Goal: Task Accomplishment & Management: Manage account settings

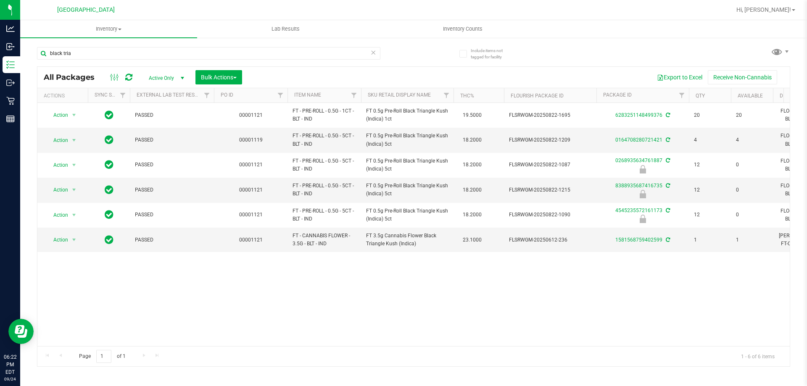
type input "black tria"
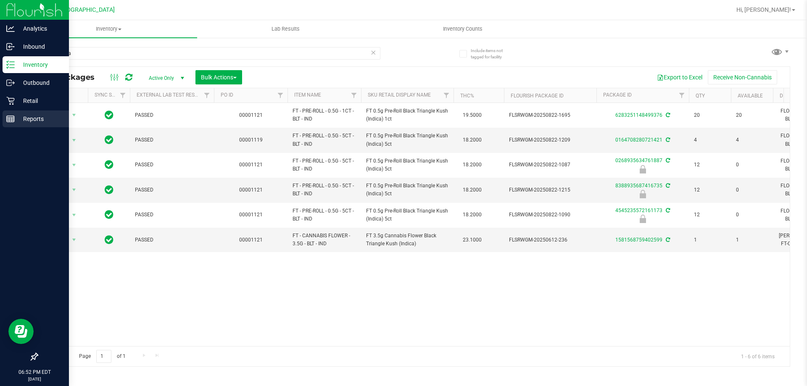
click at [36, 121] on p "Reports" at bounding box center [40, 119] width 50 height 10
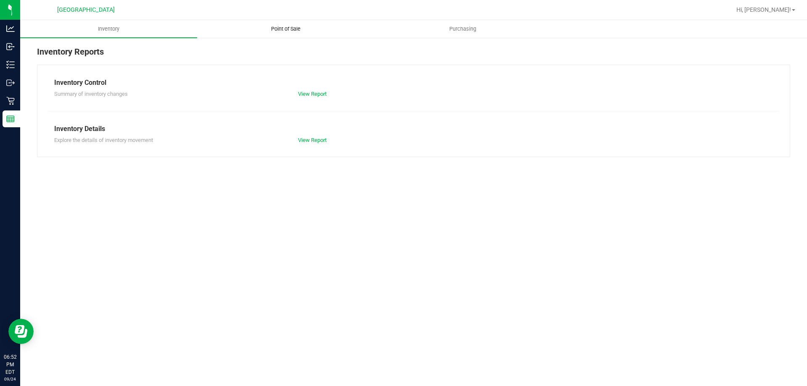
click at [284, 29] on span "Point of Sale" at bounding box center [286, 29] width 52 height 8
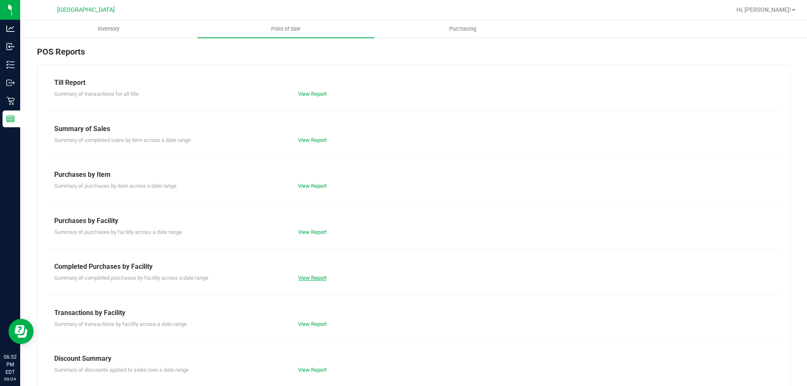
click at [323, 280] on link "View Report" at bounding box center [312, 278] width 29 height 6
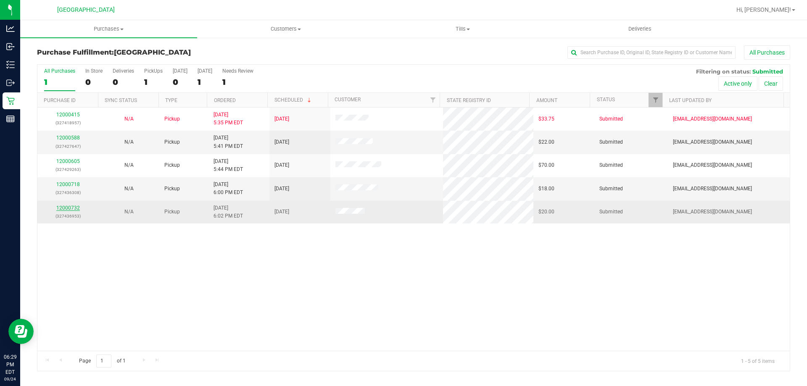
click at [70, 206] on link "12000732" at bounding box center [68, 208] width 24 height 6
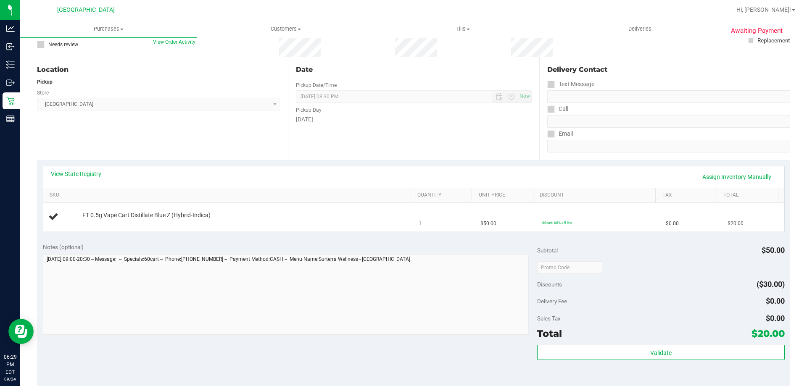
scroll to position [67, 0]
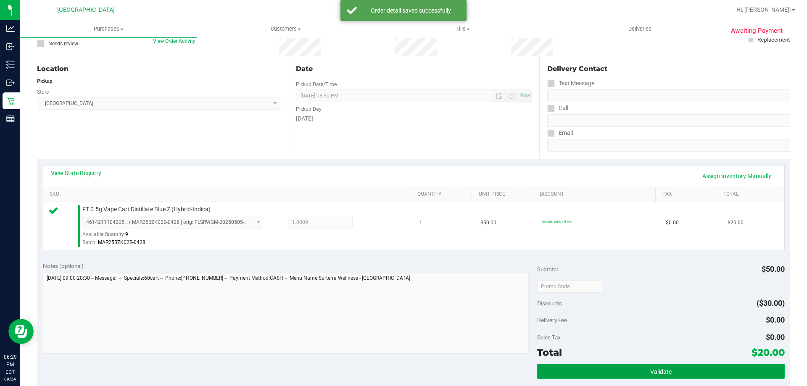
click at [704, 370] on button "Validate" at bounding box center [660, 371] width 247 height 15
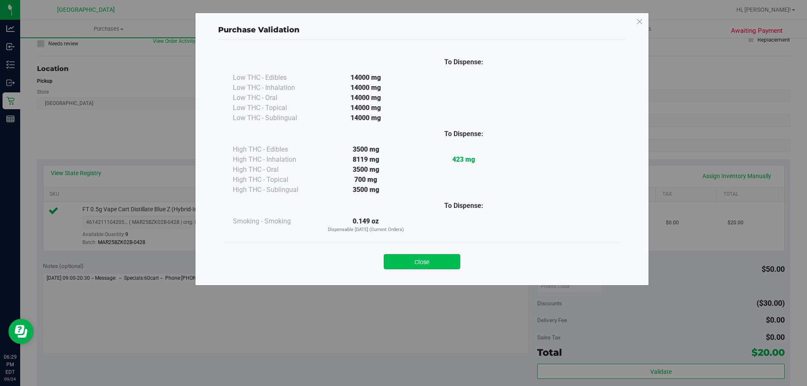
click at [447, 262] on button "Close" at bounding box center [422, 261] width 77 height 15
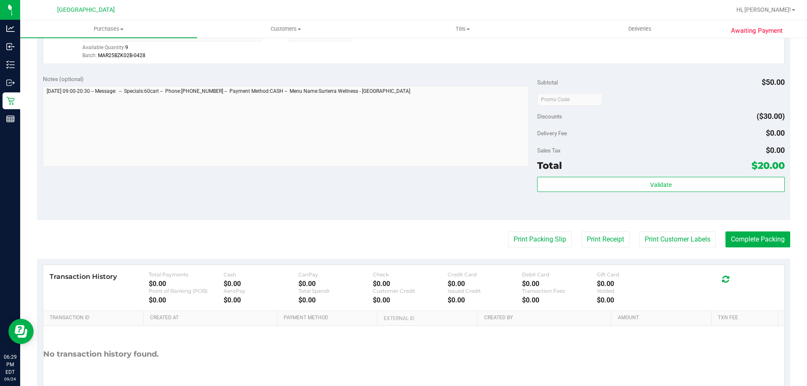
scroll to position [301, 0]
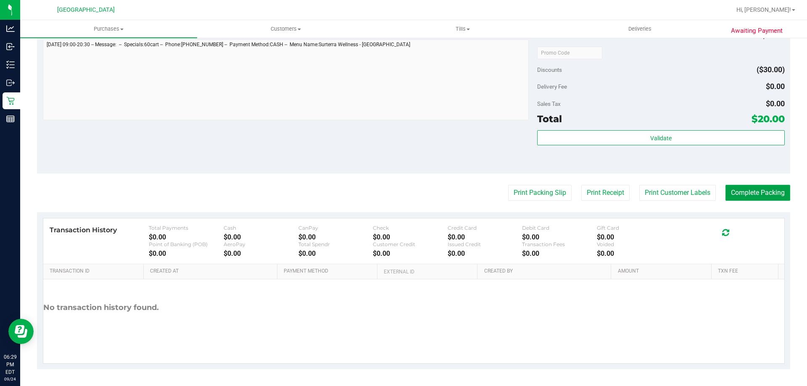
click at [731, 190] on button "Complete Packing" at bounding box center [758, 193] width 65 height 16
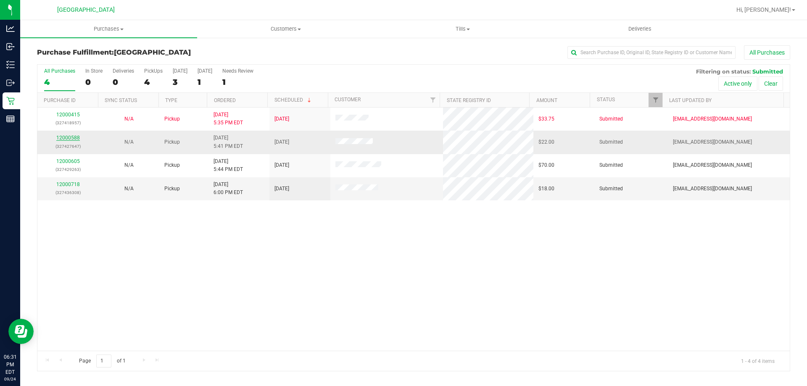
click at [69, 138] on link "12000588" at bounding box center [68, 138] width 24 height 6
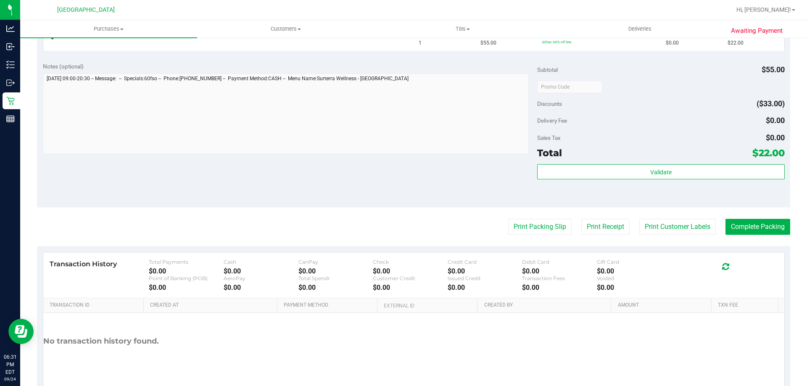
scroll to position [249, 0]
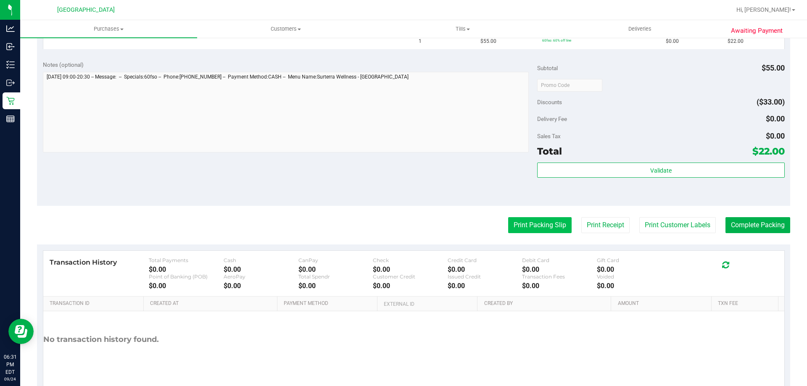
click at [536, 227] on button "Print Packing Slip" at bounding box center [539, 225] width 63 height 16
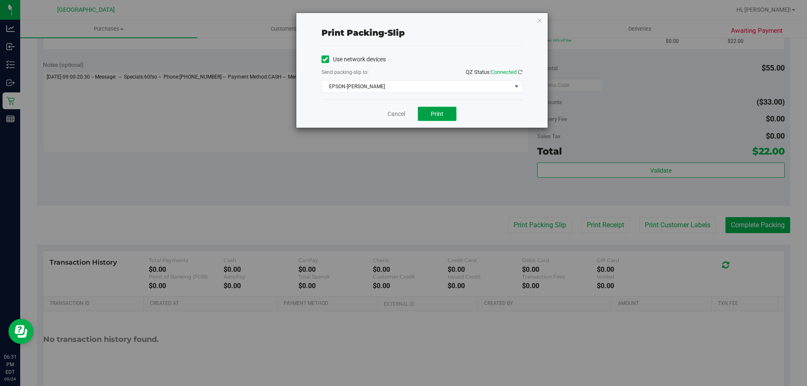
click at [438, 112] on span "Print" at bounding box center [437, 114] width 13 height 7
click at [401, 113] on link "Cancel" at bounding box center [397, 114] width 18 height 9
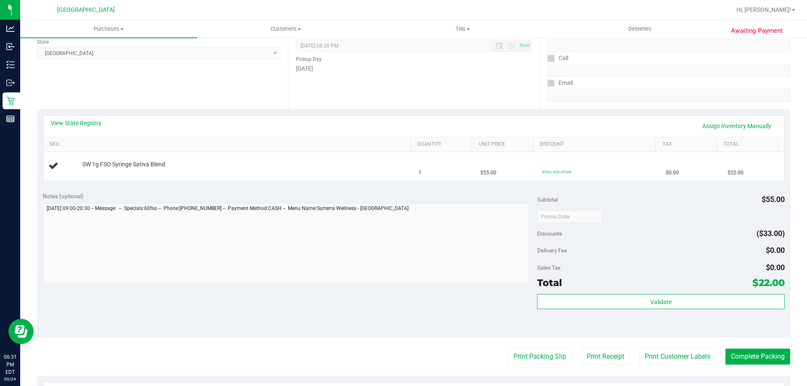
scroll to position [116, 0]
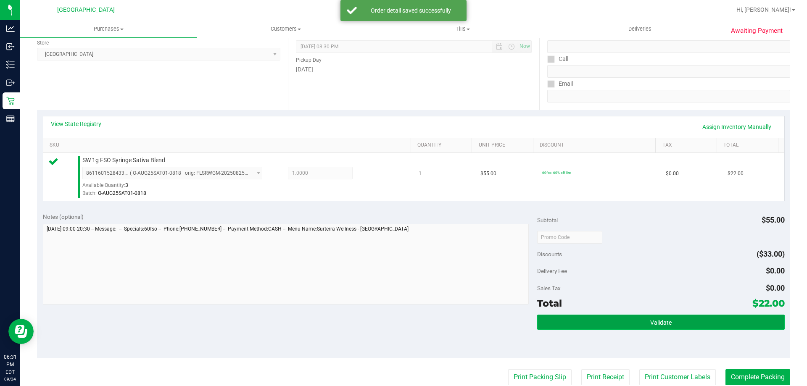
click at [651, 323] on span "Validate" at bounding box center [661, 323] width 21 height 7
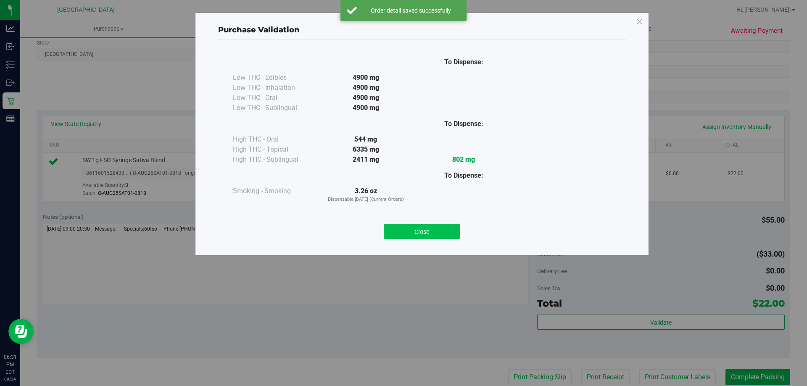
click at [436, 235] on button "Close" at bounding box center [422, 231] width 77 height 15
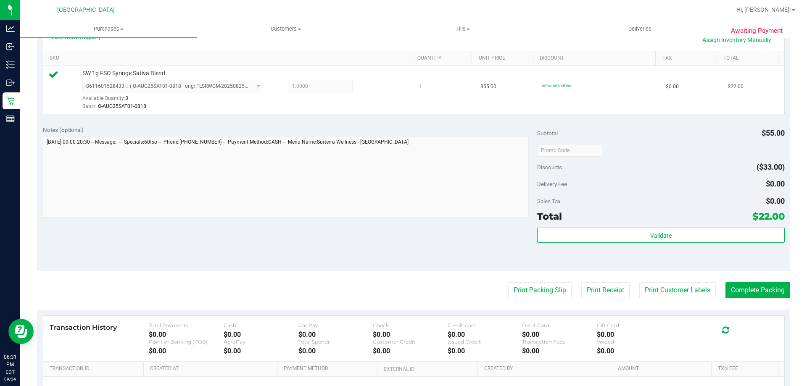
scroll to position [217, 0]
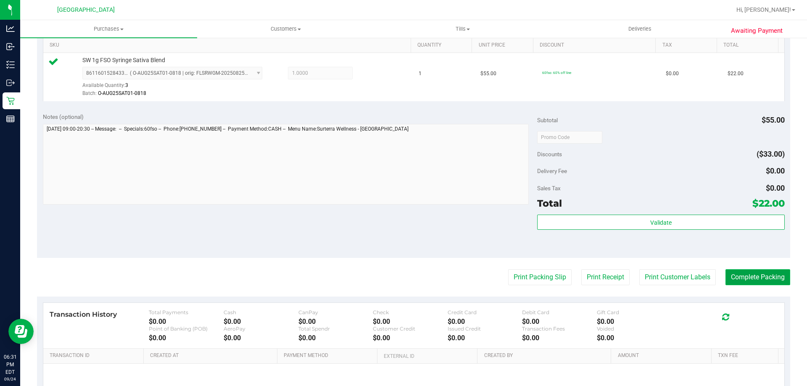
click at [758, 277] on button "Complete Packing" at bounding box center [758, 278] width 65 height 16
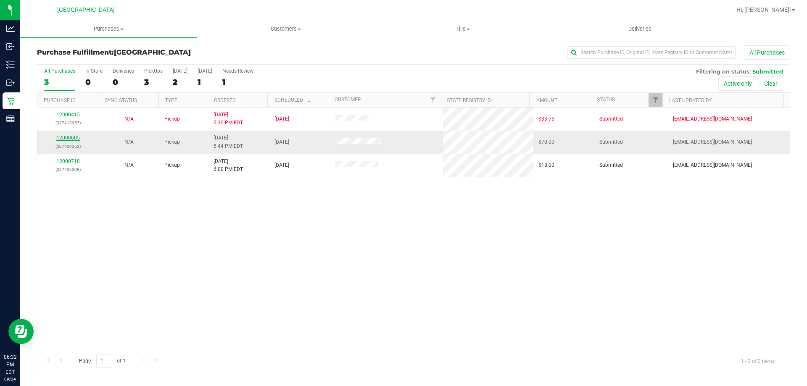
click at [70, 140] on link "12000605" at bounding box center [68, 138] width 24 height 6
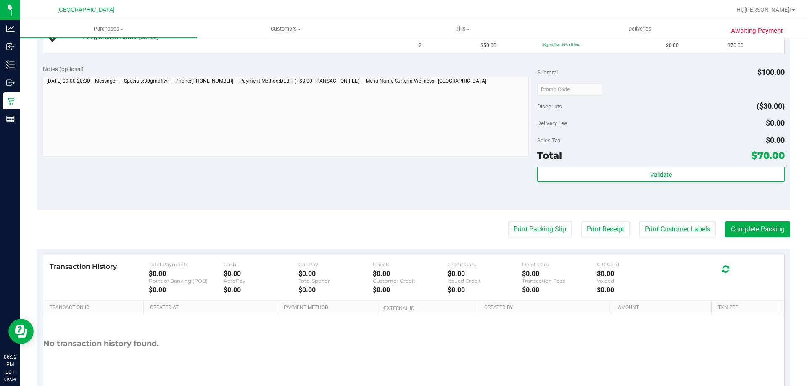
scroll to position [281, 0]
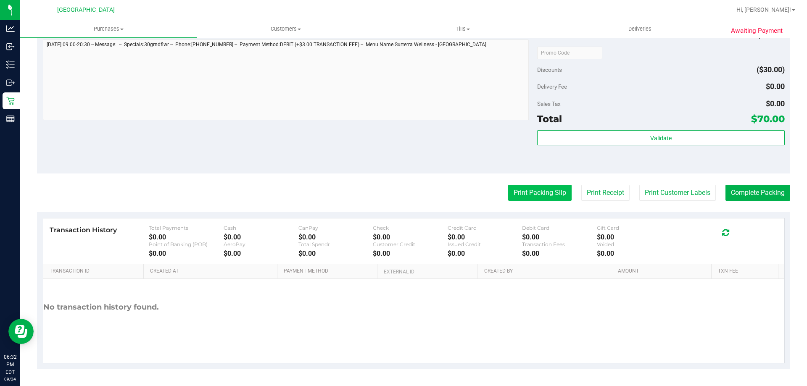
click at [519, 198] on button "Print Packing Slip" at bounding box center [539, 193] width 63 height 16
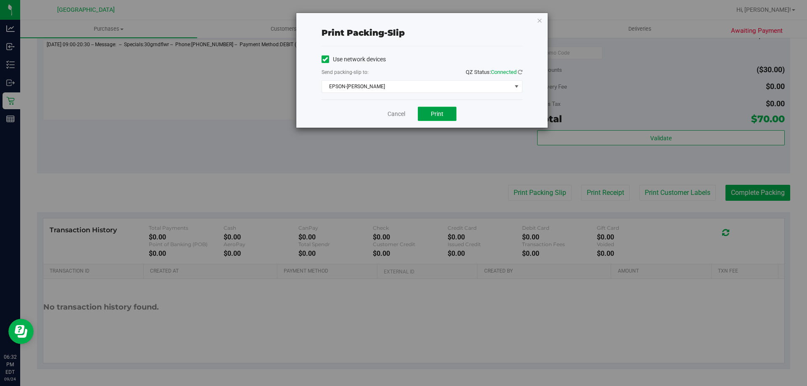
click at [425, 114] on button "Print" at bounding box center [437, 114] width 39 height 14
click at [390, 114] on link "Cancel" at bounding box center [397, 114] width 18 height 9
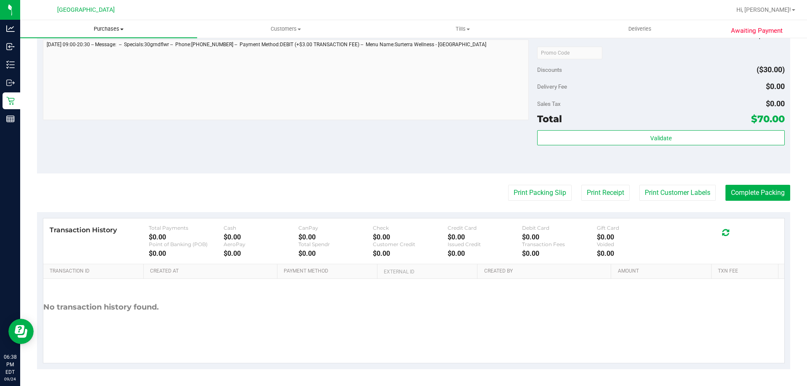
click at [111, 27] on span "Purchases" at bounding box center [108, 29] width 177 height 8
click at [101, 64] on li "Fulfillment" at bounding box center [108, 61] width 177 height 10
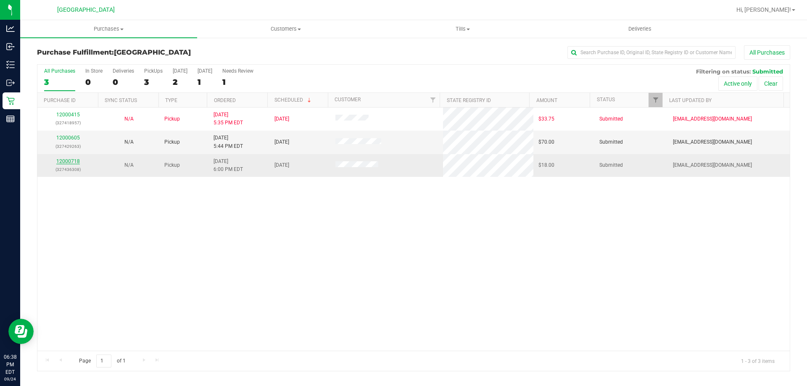
click at [72, 159] on link "12000718" at bounding box center [68, 162] width 24 height 6
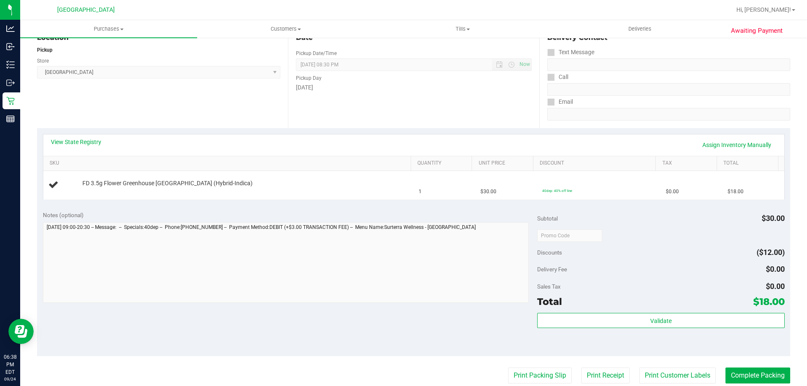
scroll to position [99, 0]
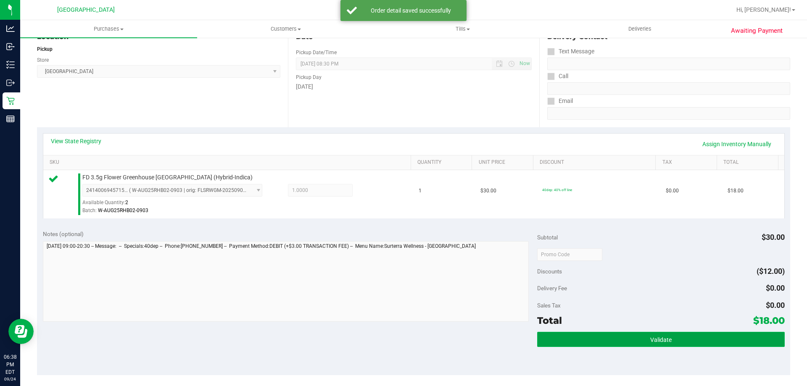
click at [736, 338] on button "Validate" at bounding box center [660, 339] width 247 height 15
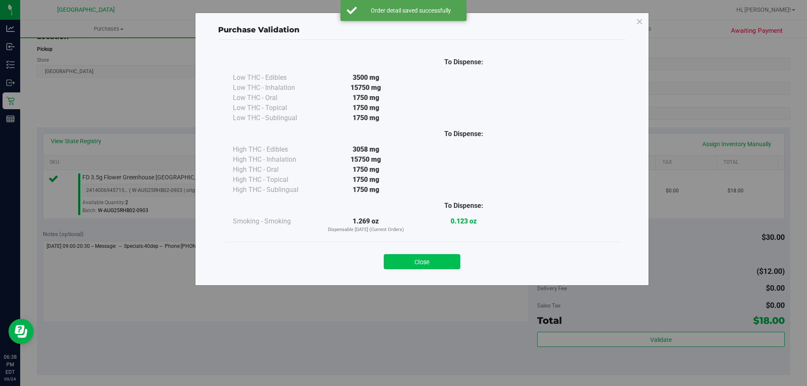
click at [439, 259] on button "Close" at bounding box center [422, 261] width 77 height 15
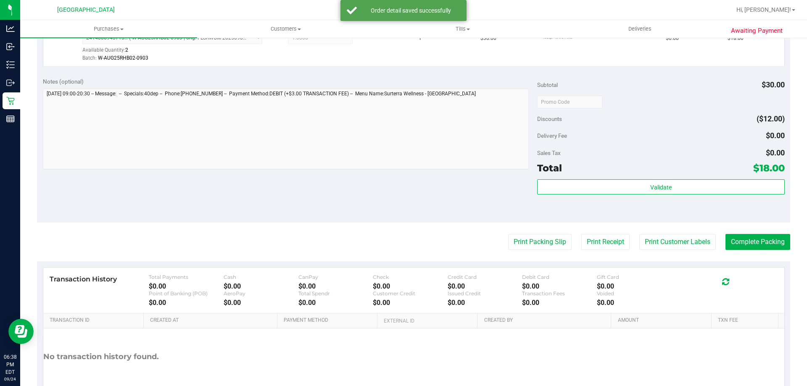
scroll to position [296, 0]
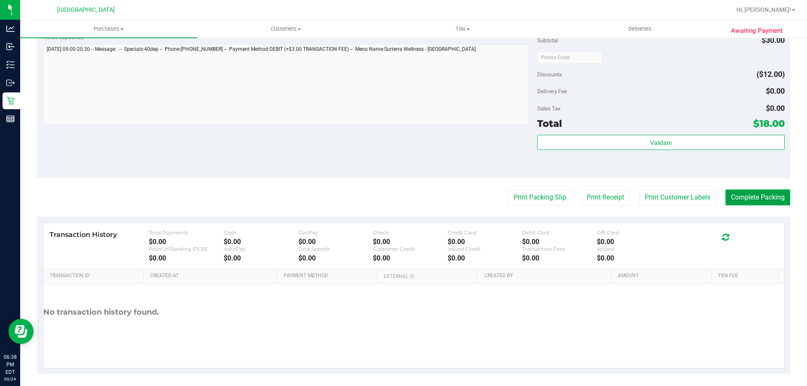
click at [743, 197] on button "Complete Packing" at bounding box center [758, 198] width 65 height 16
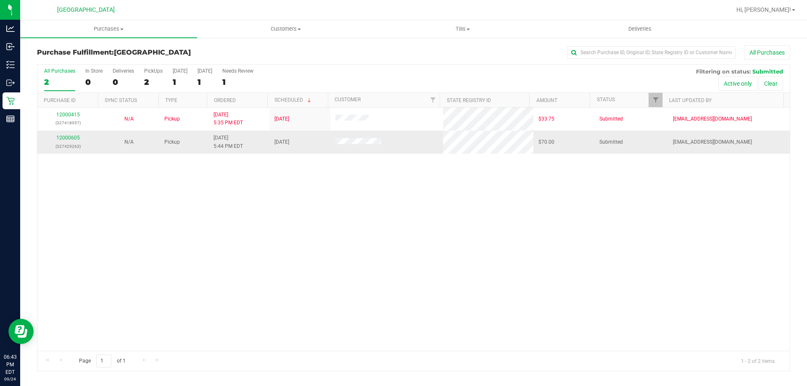
click at [67, 135] on div "12000605 (327429263)" at bounding box center [67, 142] width 51 height 16
click at [66, 136] on link "12000605" at bounding box center [68, 138] width 24 height 6
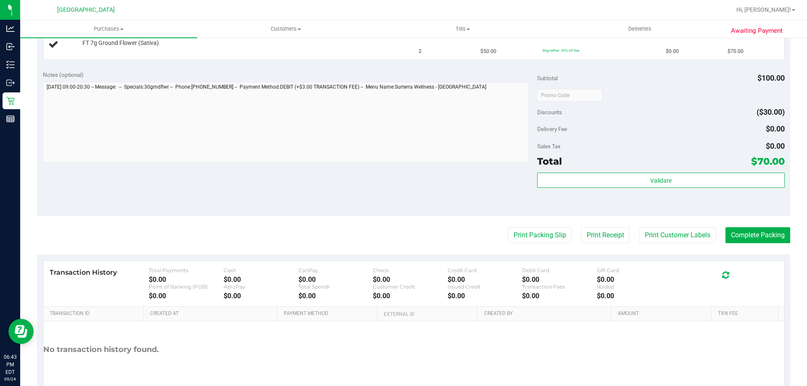
scroll to position [274, 0]
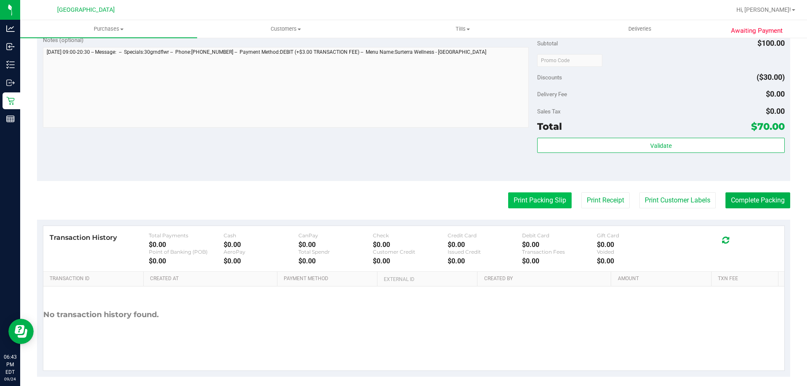
click at [529, 196] on button "Print Packing Slip" at bounding box center [539, 201] width 63 height 16
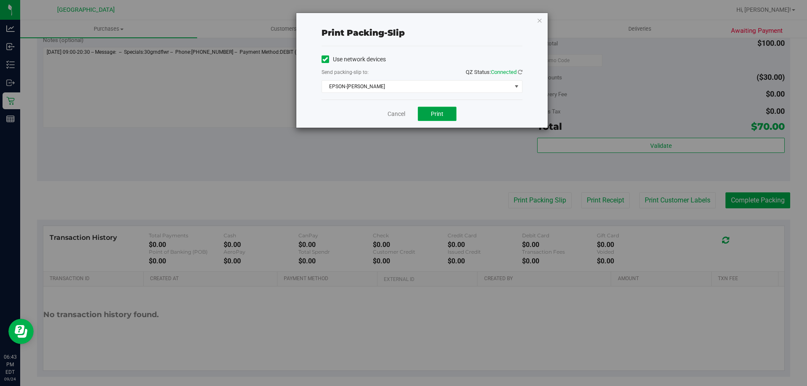
click at [439, 110] on button "Print" at bounding box center [437, 114] width 39 height 14
click at [401, 114] on link "Cancel" at bounding box center [397, 114] width 18 height 9
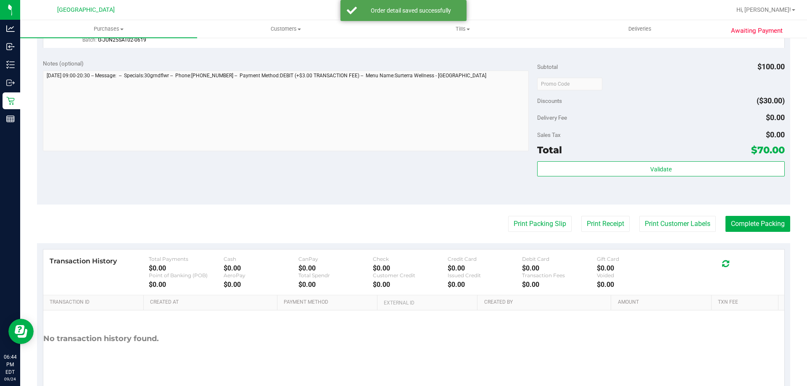
scroll to position [272, 0]
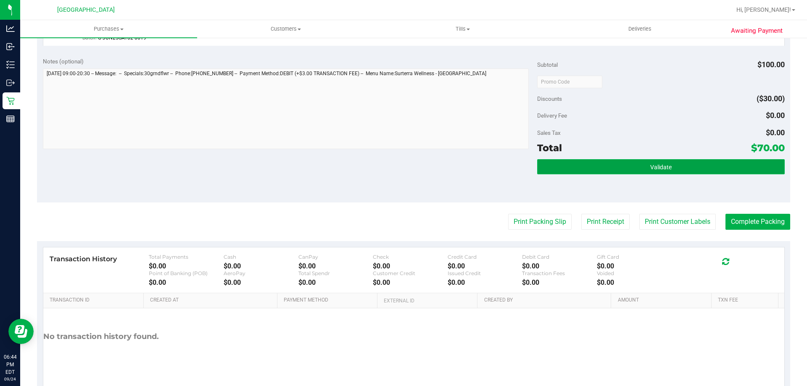
click at [578, 166] on button "Validate" at bounding box center [660, 166] width 247 height 15
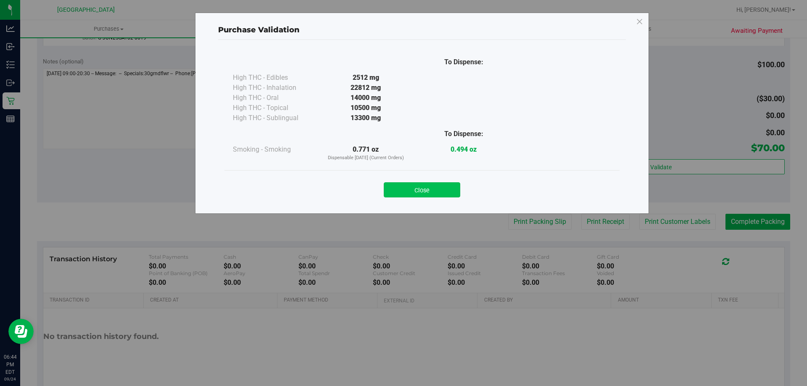
click at [414, 194] on button "Close" at bounding box center [422, 190] width 77 height 15
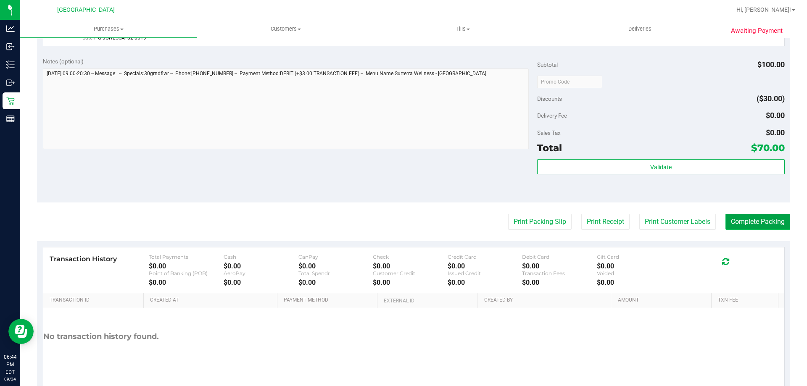
click at [736, 220] on button "Complete Packing" at bounding box center [758, 222] width 65 height 16
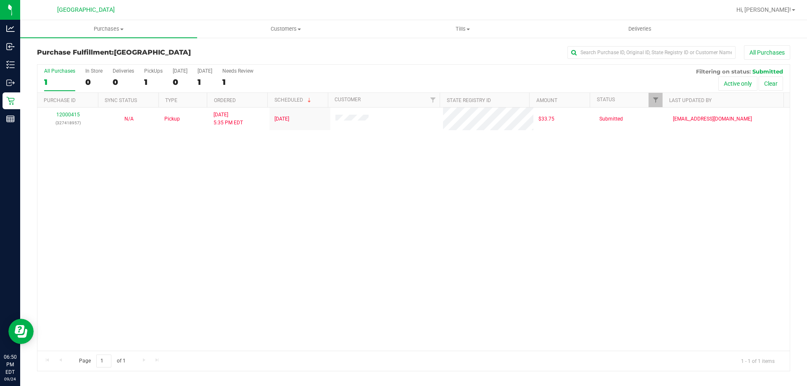
click at [117, 234] on div "12000415 (327418957) N/A Pickup [DATE] 5:35 PM EDT 9/25/2025 $33.75 Submitted […" at bounding box center [413, 229] width 753 height 243
